Goal: Task Accomplishment & Management: Use online tool/utility

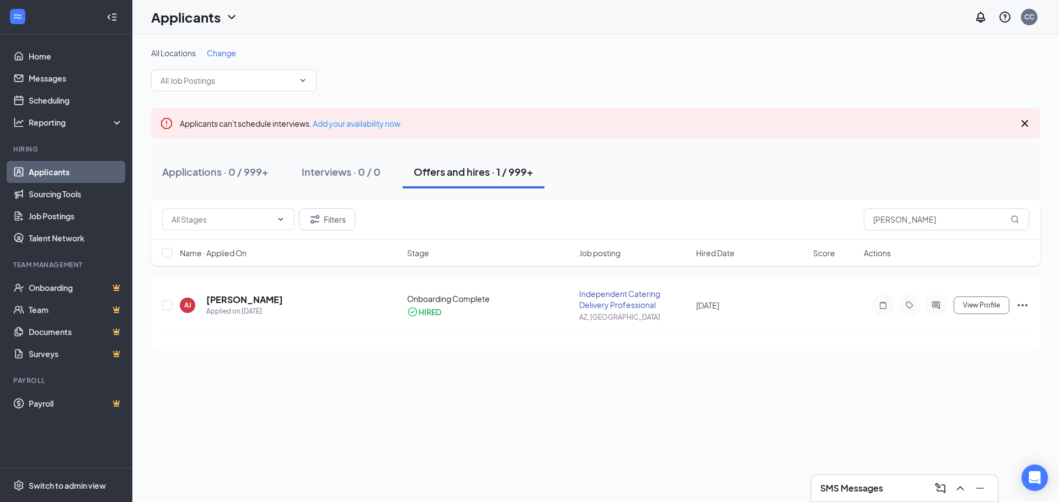
click at [846, 223] on div "Filters [PERSON_NAME]" at bounding box center [595, 219] width 867 height 22
click at [885, 222] on input "text" at bounding box center [946, 219] width 165 height 22
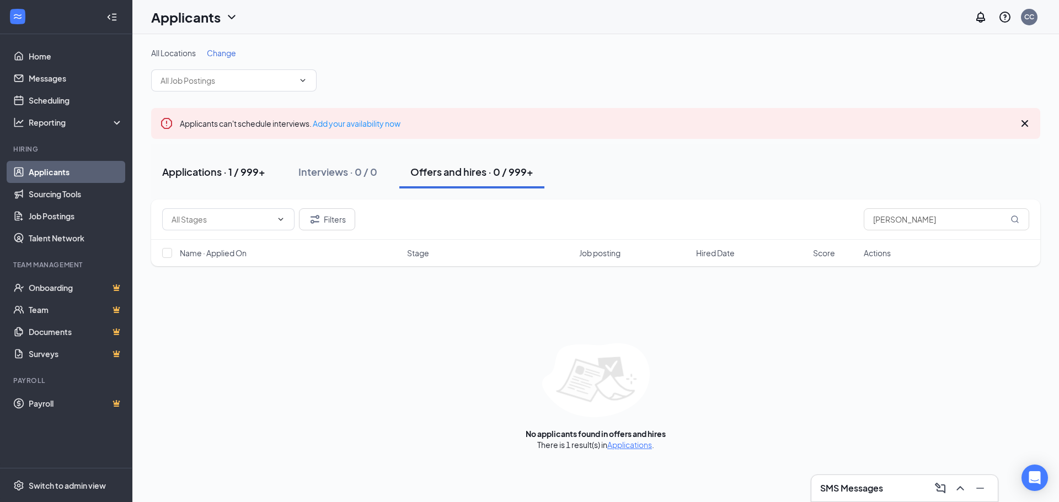
type input "[PERSON_NAME]"
click at [218, 175] on div "Applications · 1 / 999+" at bounding box center [213, 172] width 103 height 14
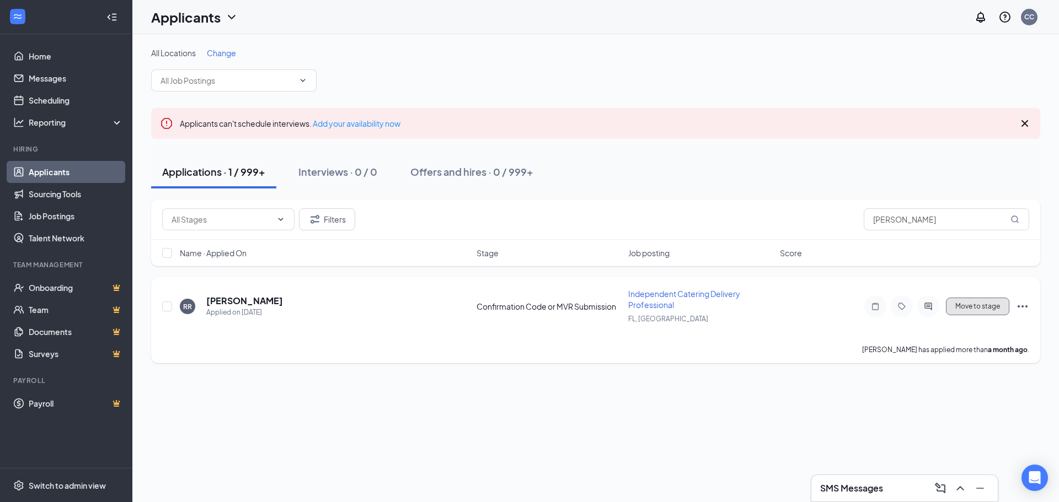
click at [965, 308] on button "Move to stage" at bounding box center [977, 307] width 63 height 18
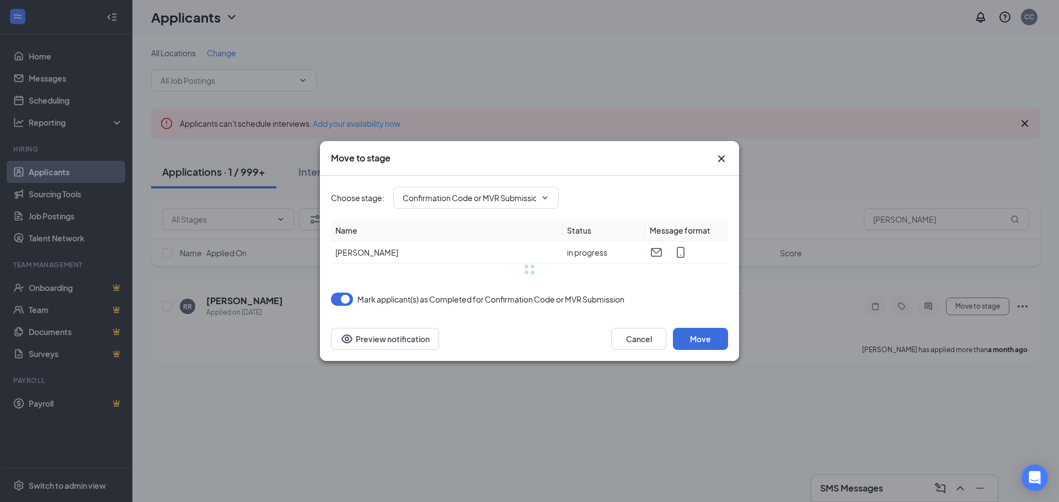
type input "MVR Compliance Check (next stage)"
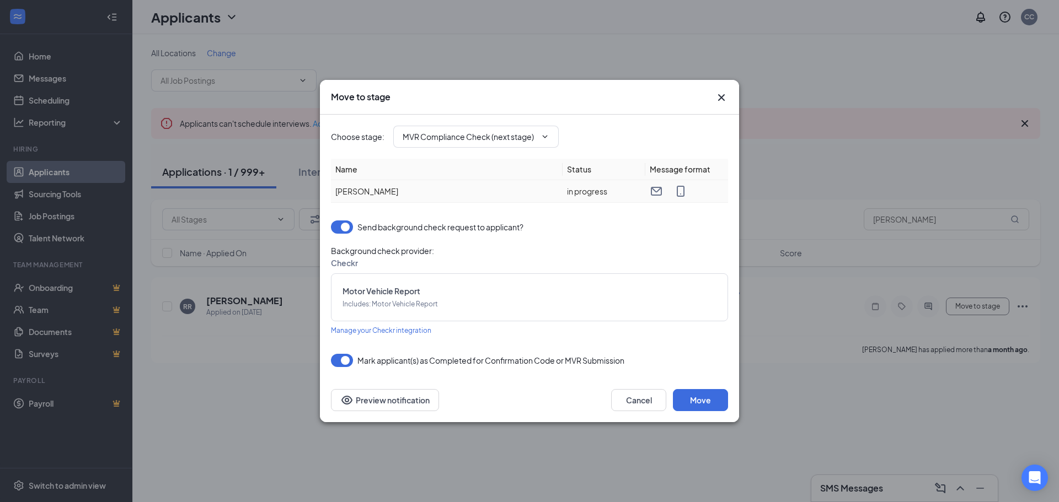
click at [476, 202] on td "[PERSON_NAME]" at bounding box center [447, 191] width 232 height 23
click at [692, 401] on button "Move" at bounding box center [700, 400] width 55 height 22
